Goal: Information Seeking & Learning: Learn about a topic

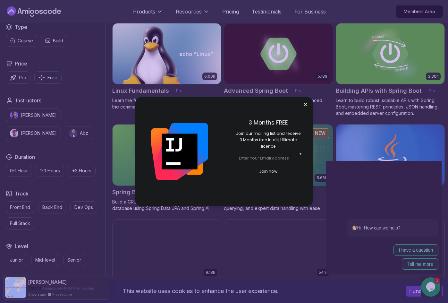
scroll to position [180, 0]
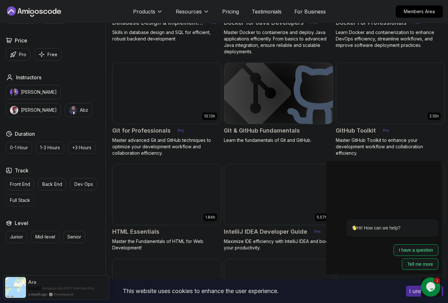
scroll to position [661, 0]
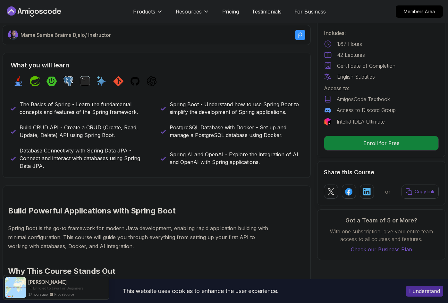
scroll to position [224, 0]
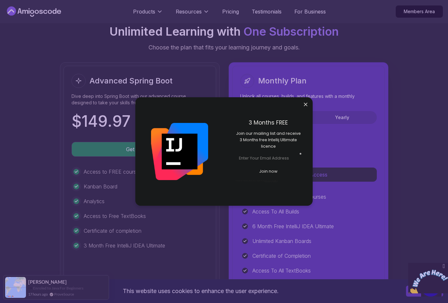
scroll to position [1394, 0]
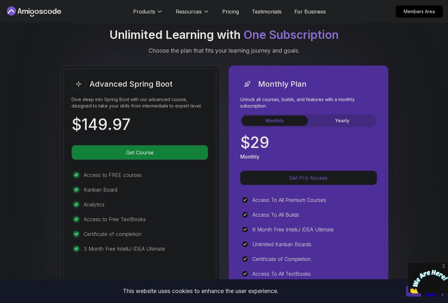
click at [317, 97] on body "This website uses cookies to enhance the user experience. I understand Products…" at bounding box center [224, 49] width 448 height 2886
click at [330, 124] on button "Yearly" at bounding box center [342, 120] width 66 height 10
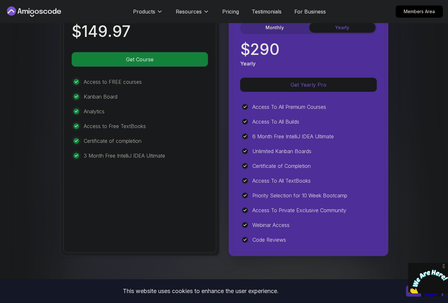
scroll to position [1484, 0]
